Goal: Task Accomplishment & Management: Complete application form

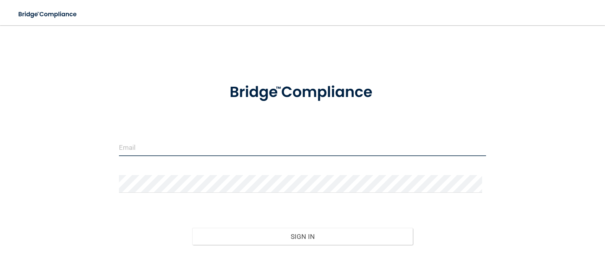
type input "[EMAIL_ADDRESS][DOMAIN_NAME]"
click at [397, 153] on input "[EMAIL_ADDRESS][DOMAIN_NAME]" at bounding box center [302, 147] width 367 height 18
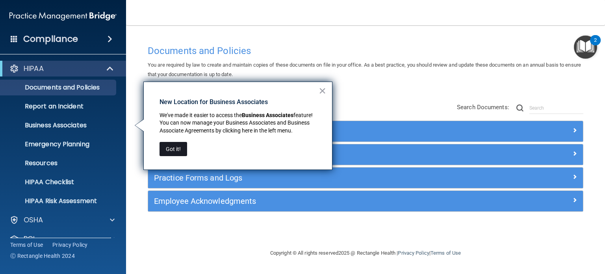
click at [174, 144] on button "Got it!" at bounding box center [173, 149] width 28 height 14
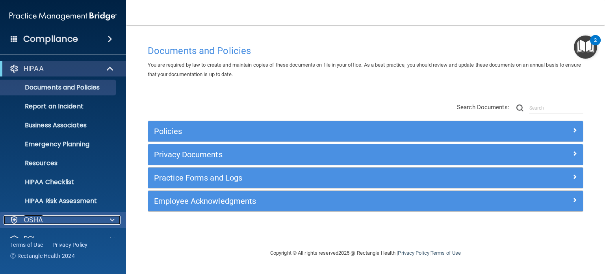
click at [112, 217] on span at bounding box center [112, 219] width 5 height 9
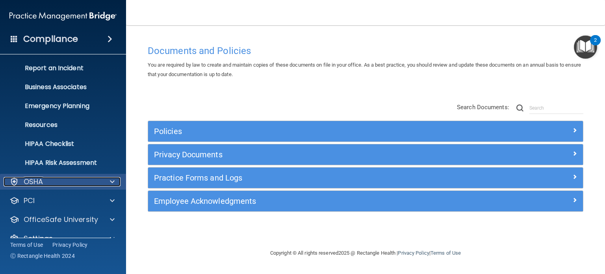
scroll to position [53, 0]
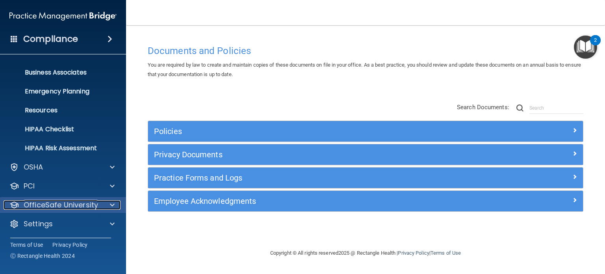
click at [111, 202] on span at bounding box center [112, 204] width 5 height 9
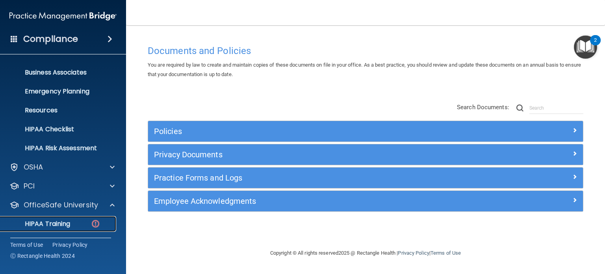
click at [50, 220] on p "HIPAA Training" at bounding box center [37, 224] width 65 height 8
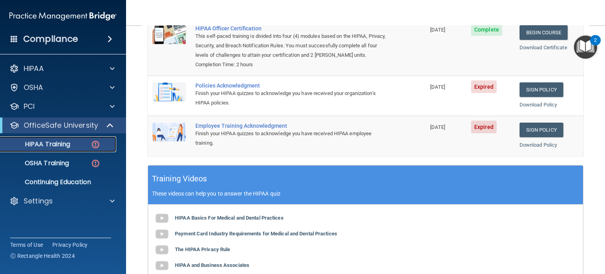
scroll to position [127, 0]
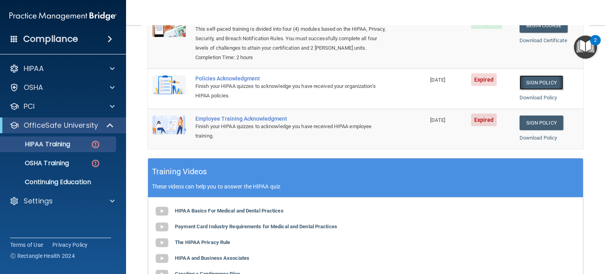
click at [532, 88] on link "Sign Policy" at bounding box center [541, 82] width 44 height 15
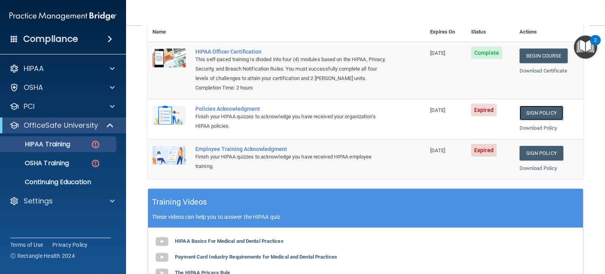
scroll to position [96, 0]
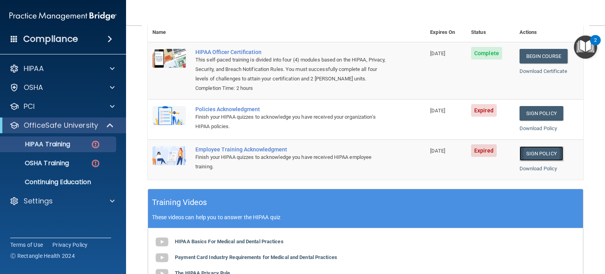
click at [538, 161] on link "Sign Policy" at bounding box center [541, 153] width 44 height 15
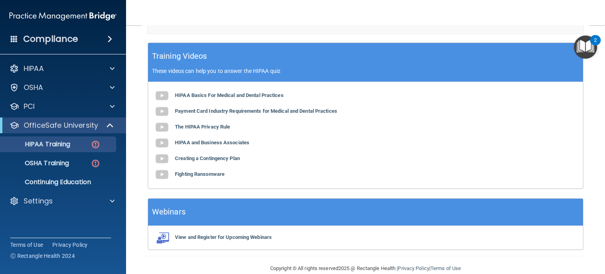
scroll to position [264, 0]
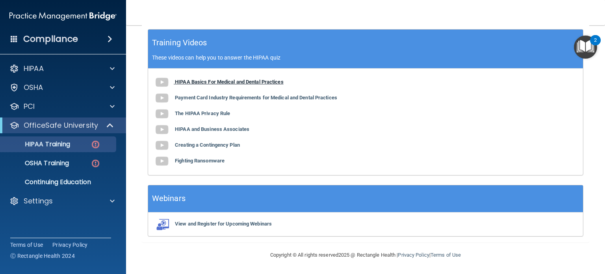
click at [185, 82] on b "HIPAA Basics For Medical and Dental Practices" at bounding box center [229, 82] width 109 height 6
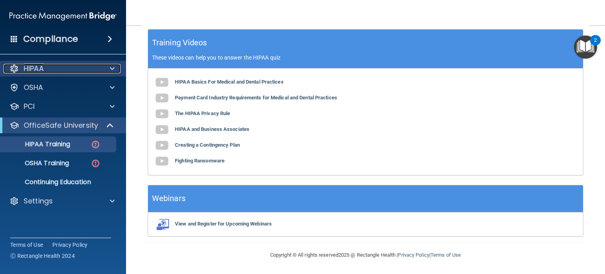
click at [112, 68] on span at bounding box center [112, 68] width 5 height 9
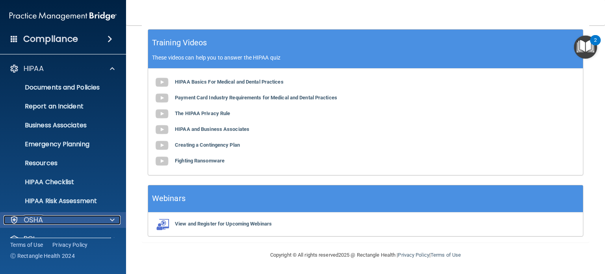
click at [110, 216] on span at bounding box center [112, 219] width 5 height 9
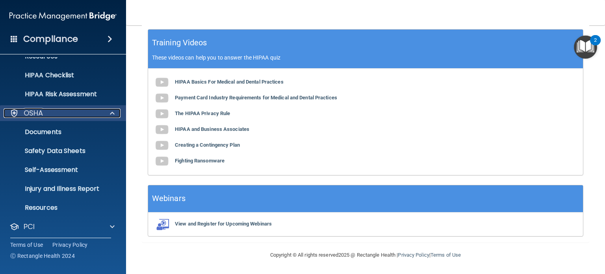
scroll to position [110, 0]
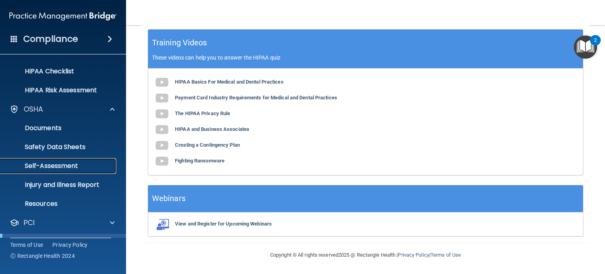
click at [54, 163] on p "Self-Assessment" at bounding box center [58, 166] width 107 height 8
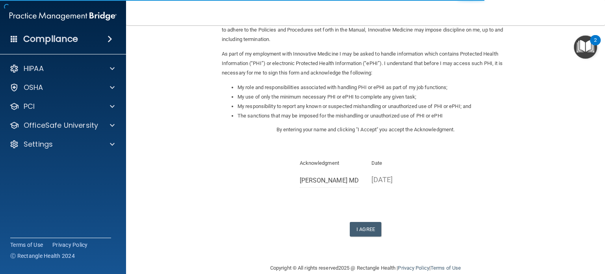
scroll to position [87, 0]
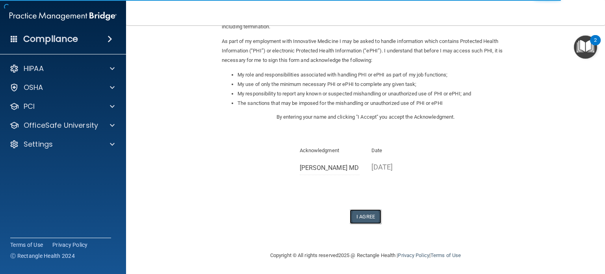
click at [362, 215] on button "I Agree" at bounding box center [364, 216] width 31 height 15
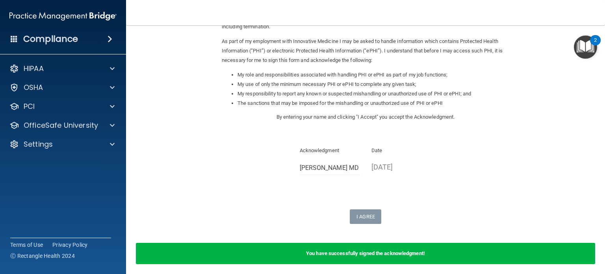
scroll to position [0, 0]
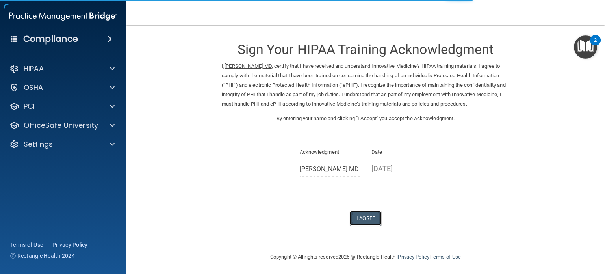
click at [362, 217] on button "I Agree" at bounding box center [364, 218] width 31 height 15
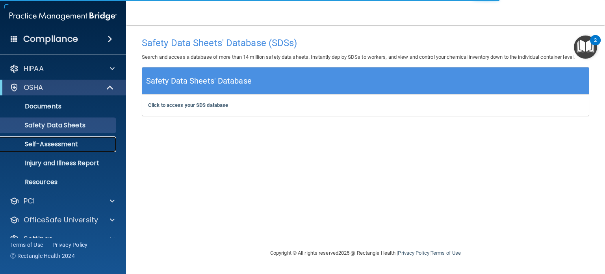
click at [55, 142] on p "Self-Assessment" at bounding box center [58, 144] width 107 height 8
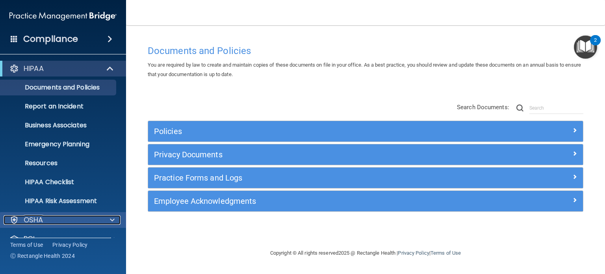
click at [113, 217] on span at bounding box center [112, 219] width 5 height 9
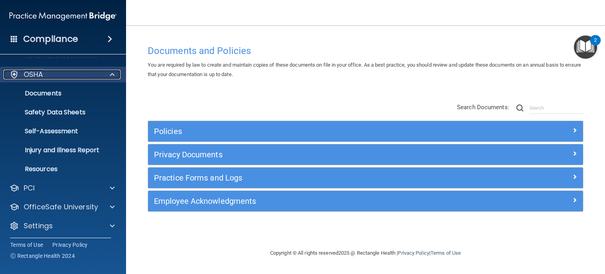
scroll to position [147, 0]
